Goal: Navigation & Orientation: Understand site structure

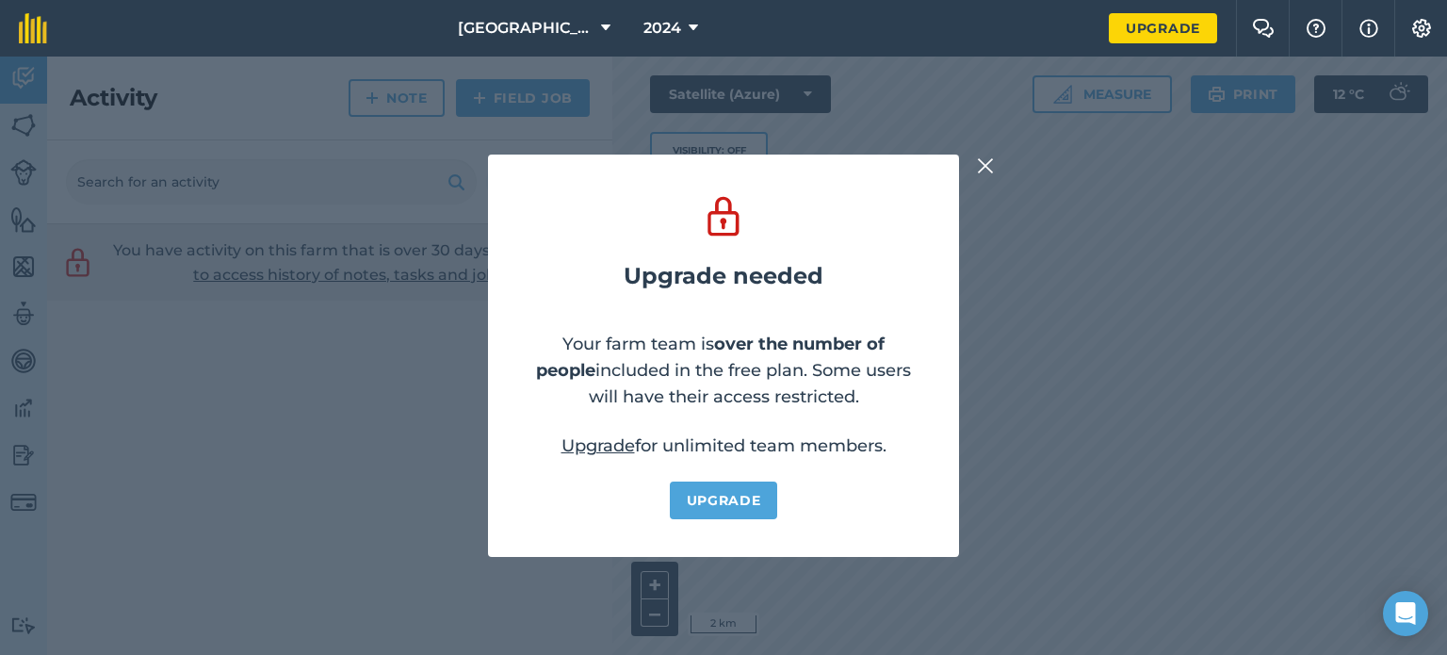
click at [992, 170] on img at bounding box center [985, 166] width 17 height 23
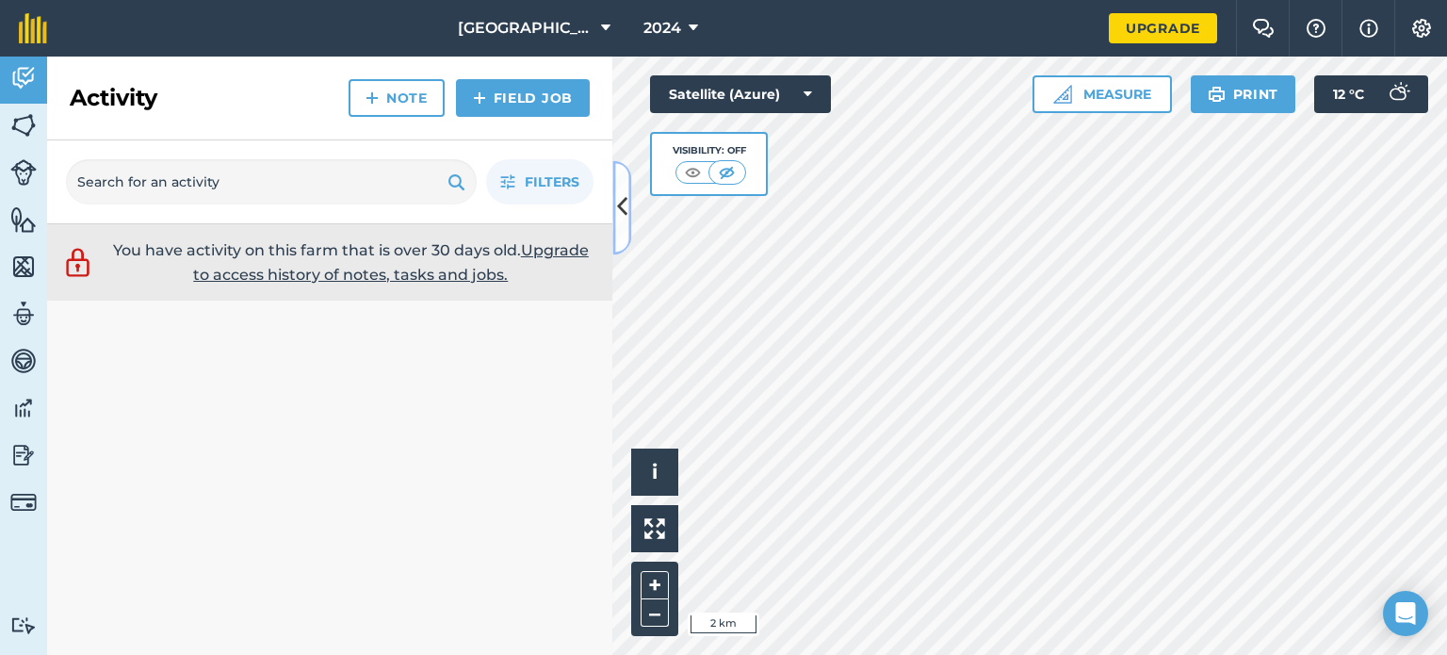
click at [618, 208] on icon at bounding box center [622, 207] width 10 height 33
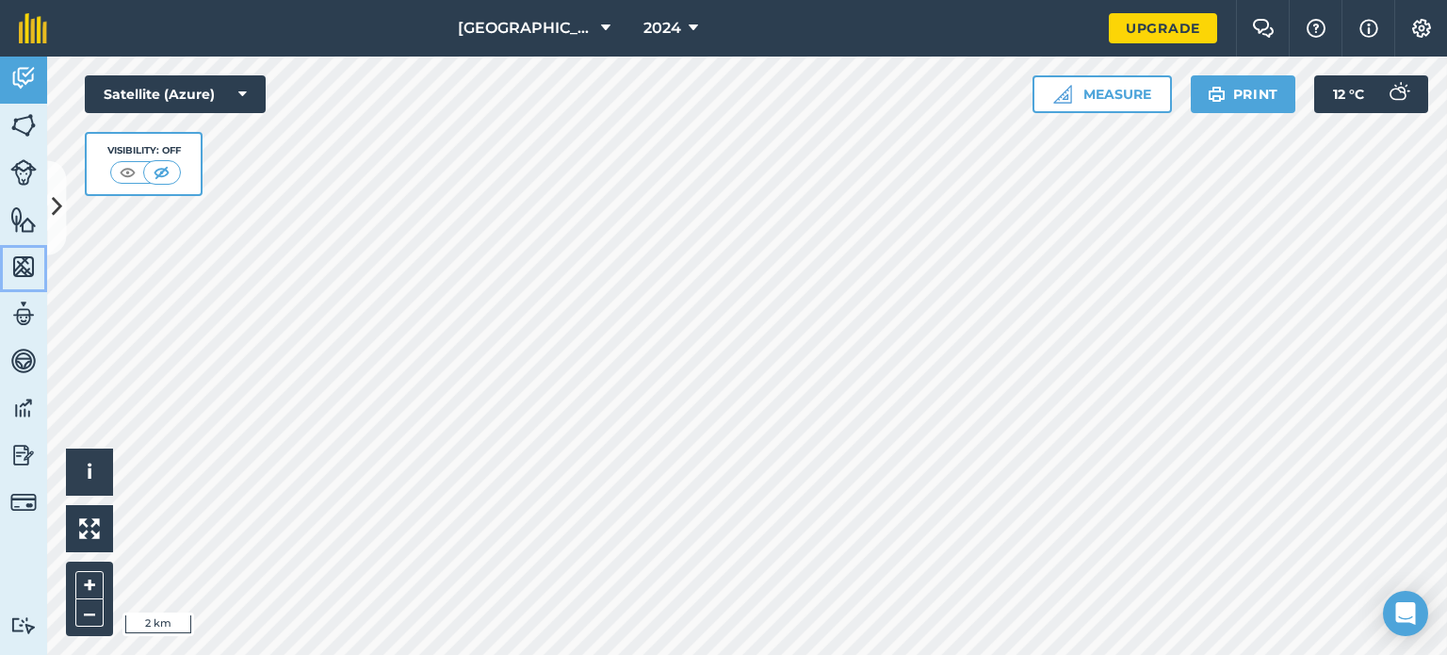
click at [18, 267] on img at bounding box center [23, 266] width 26 height 28
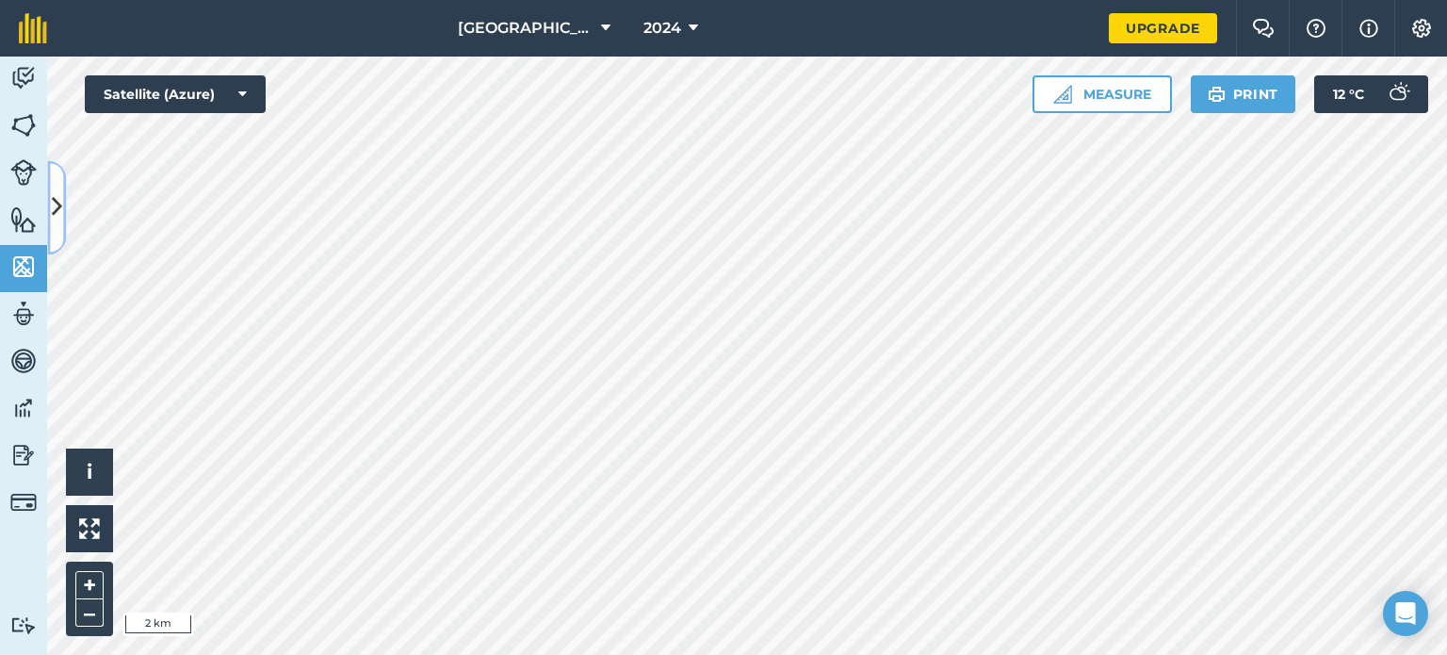
click at [57, 218] on icon at bounding box center [57, 207] width 10 height 33
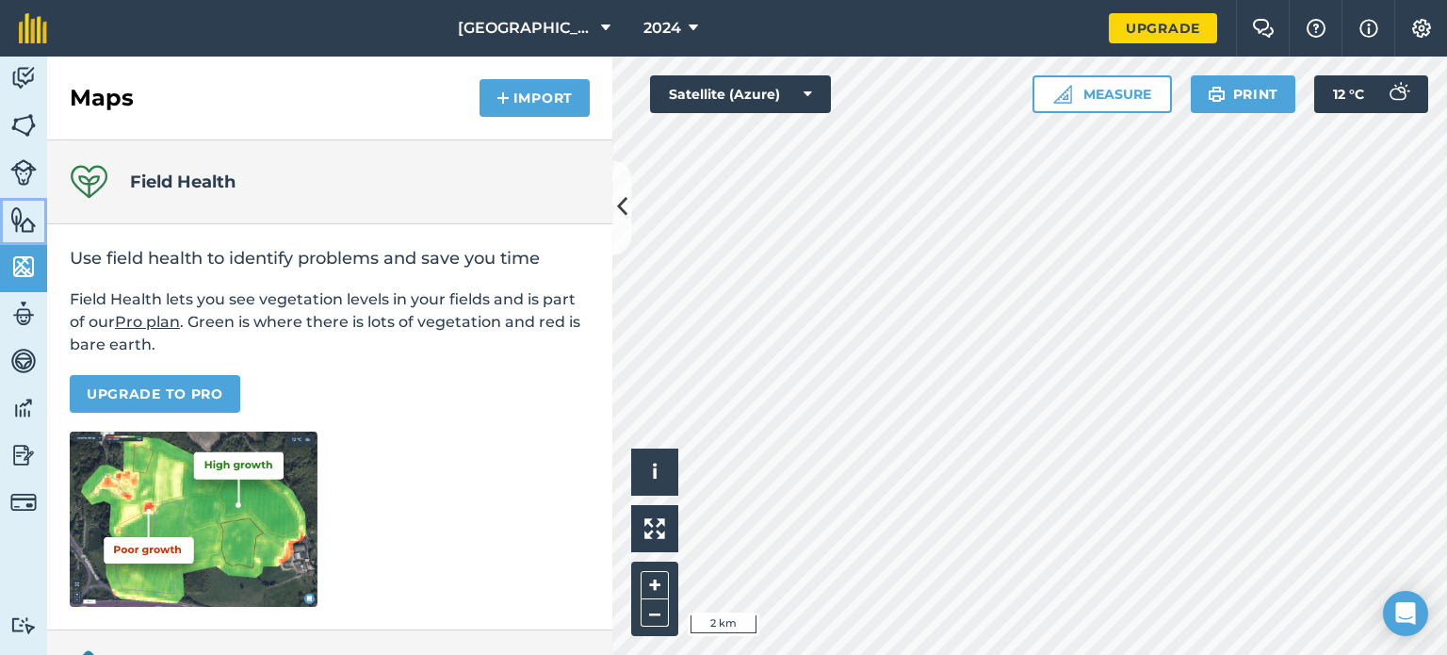
click at [21, 220] on img at bounding box center [23, 219] width 26 height 28
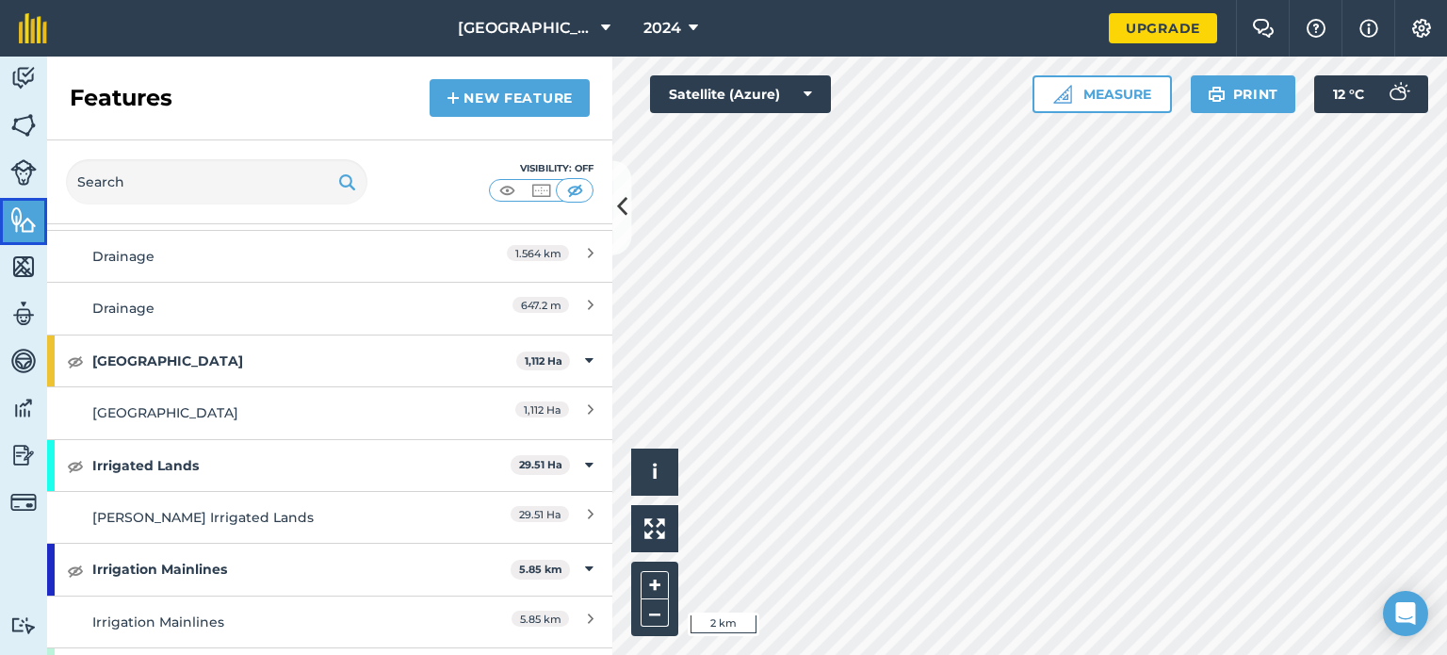
scroll to position [1036, 0]
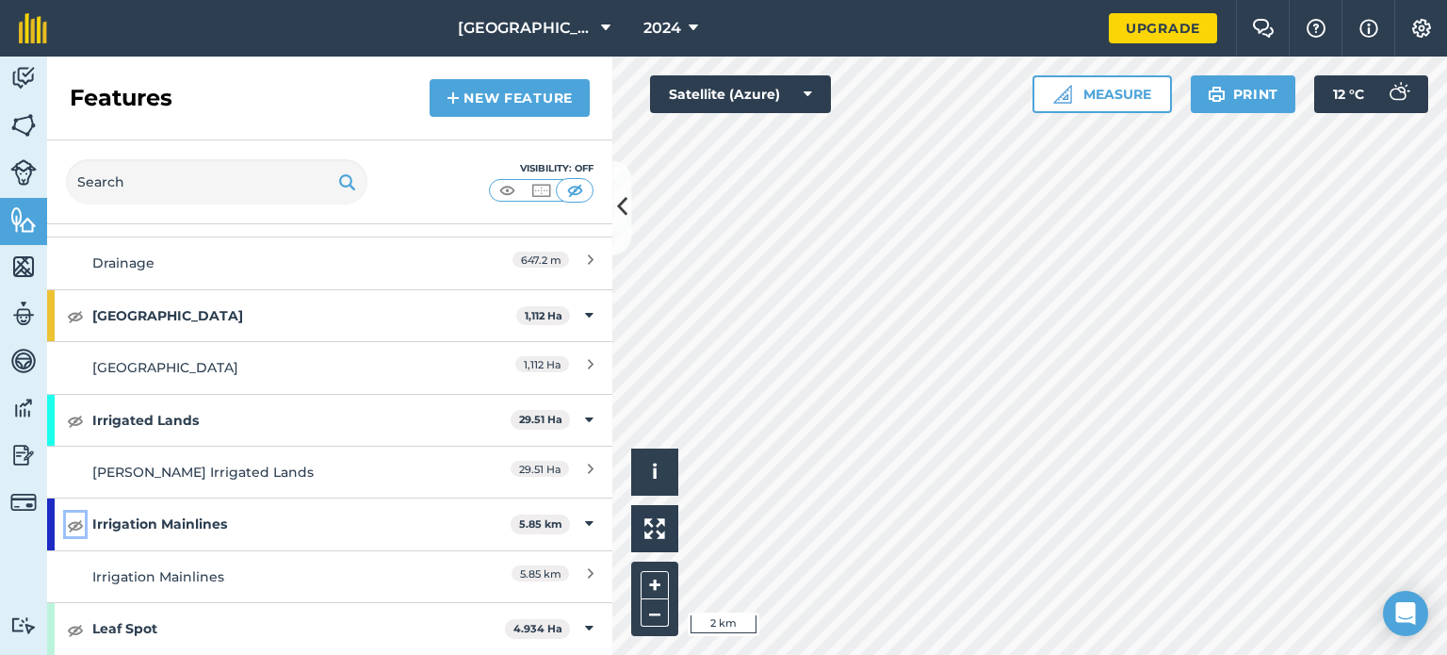
click at [72, 519] on img at bounding box center [75, 524] width 17 height 23
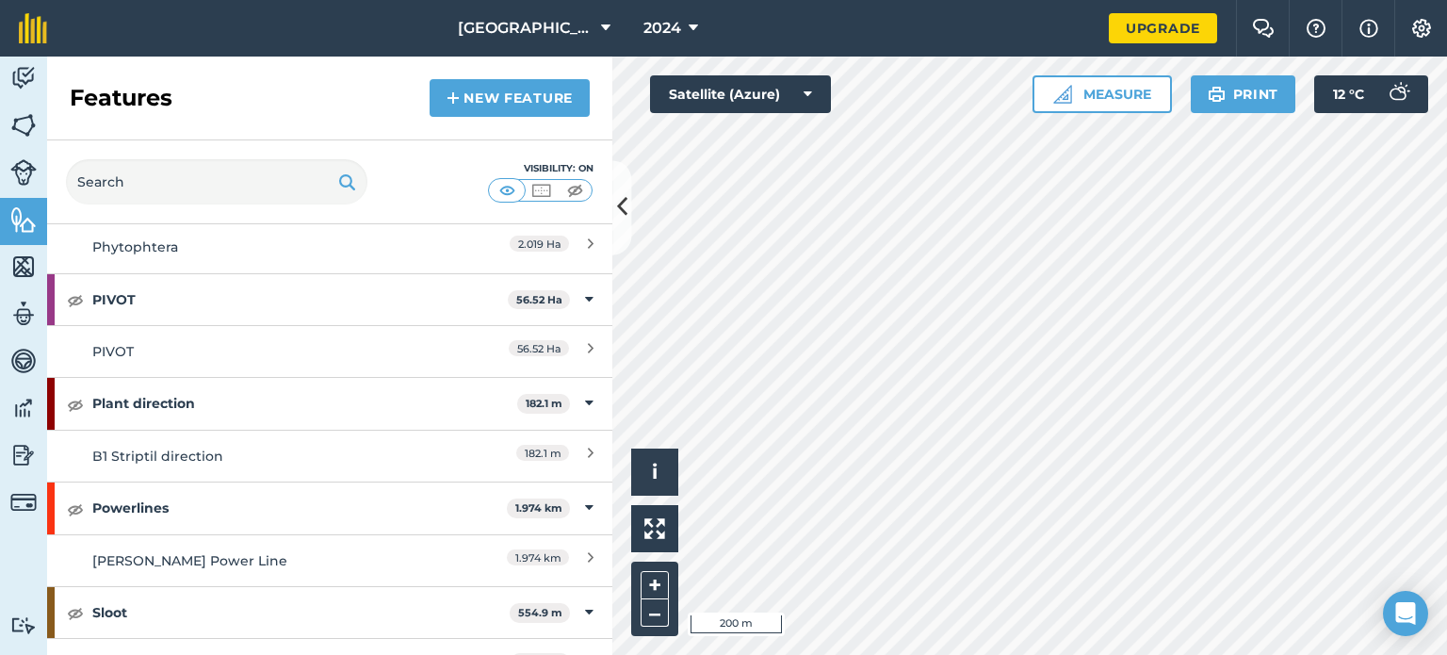
scroll to position [1884, 0]
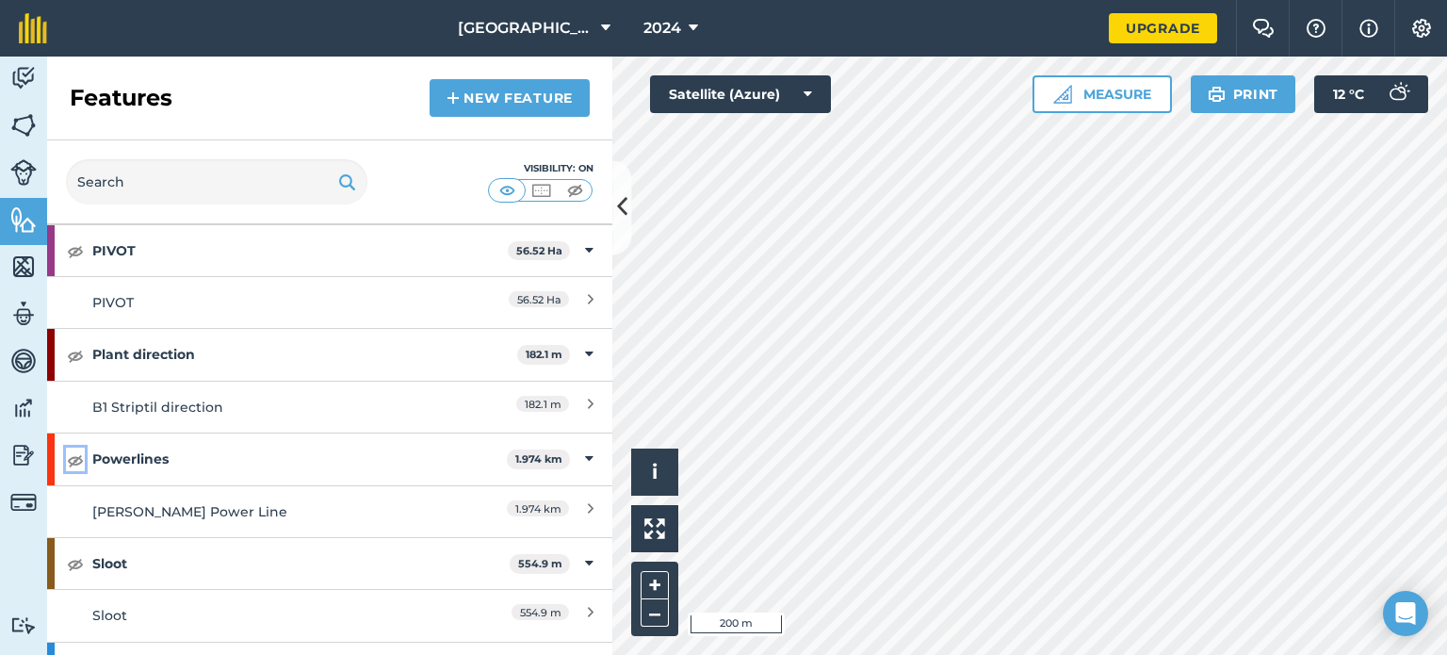
click at [72, 450] on img at bounding box center [75, 459] width 17 height 23
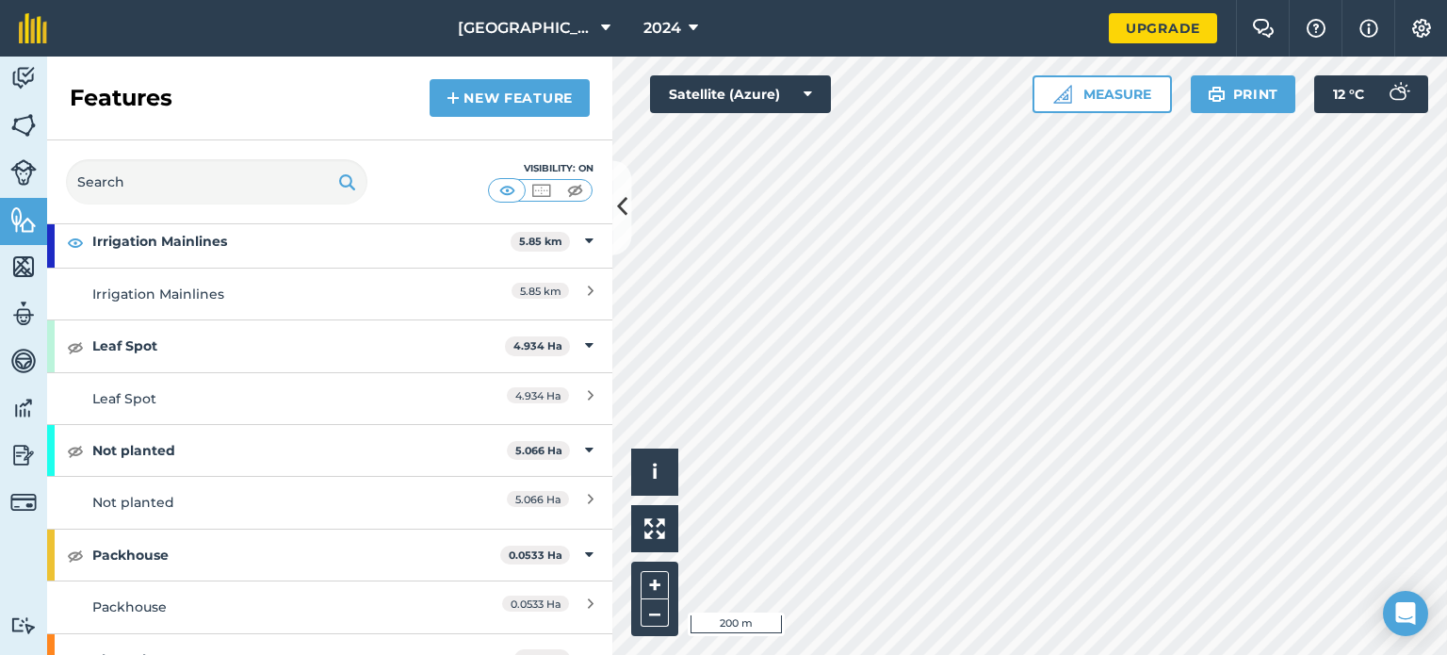
scroll to position [1319, 0]
click at [11, 128] on img at bounding box center [23, 125] width 26 height 28
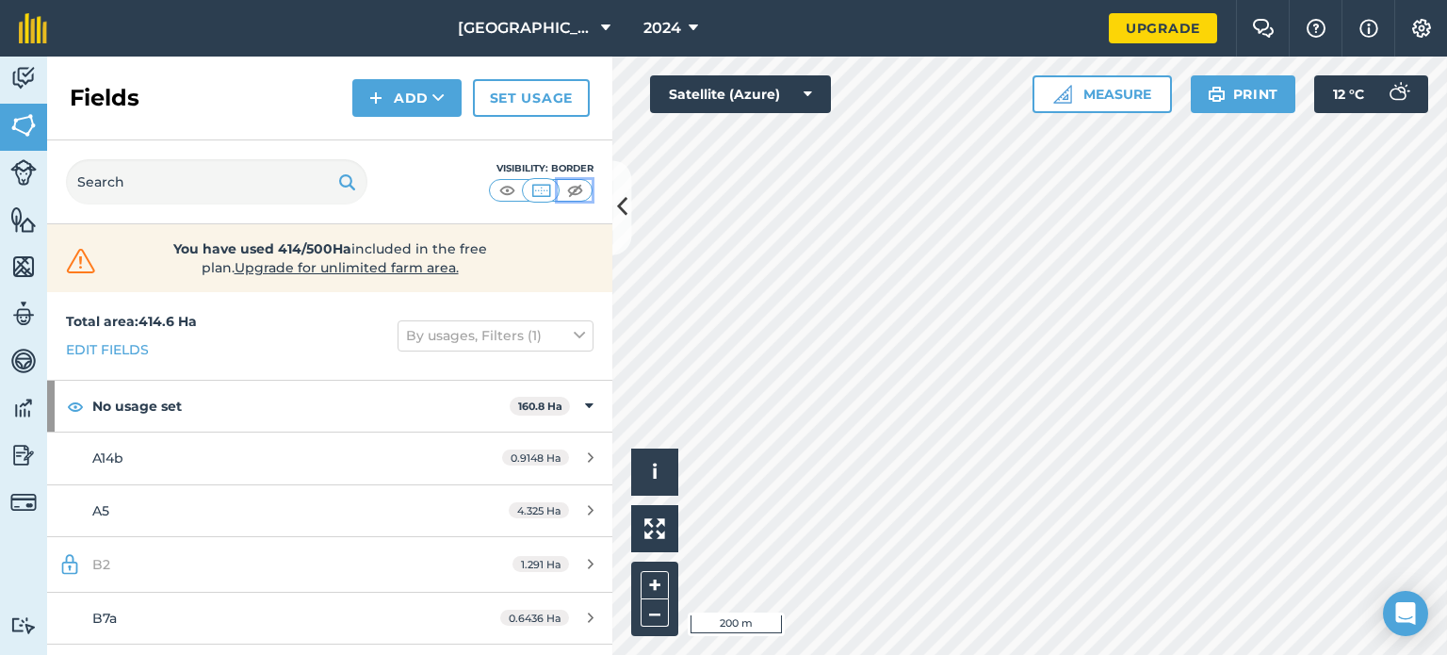
click at [573, 188] on img at bounding box center [575, 190] width 24 height 19
click at [622, 197] on icon at bounding box center [622, 207] width 10 height 33
